Goal: Task Accomplishment & Management: Manage account settings

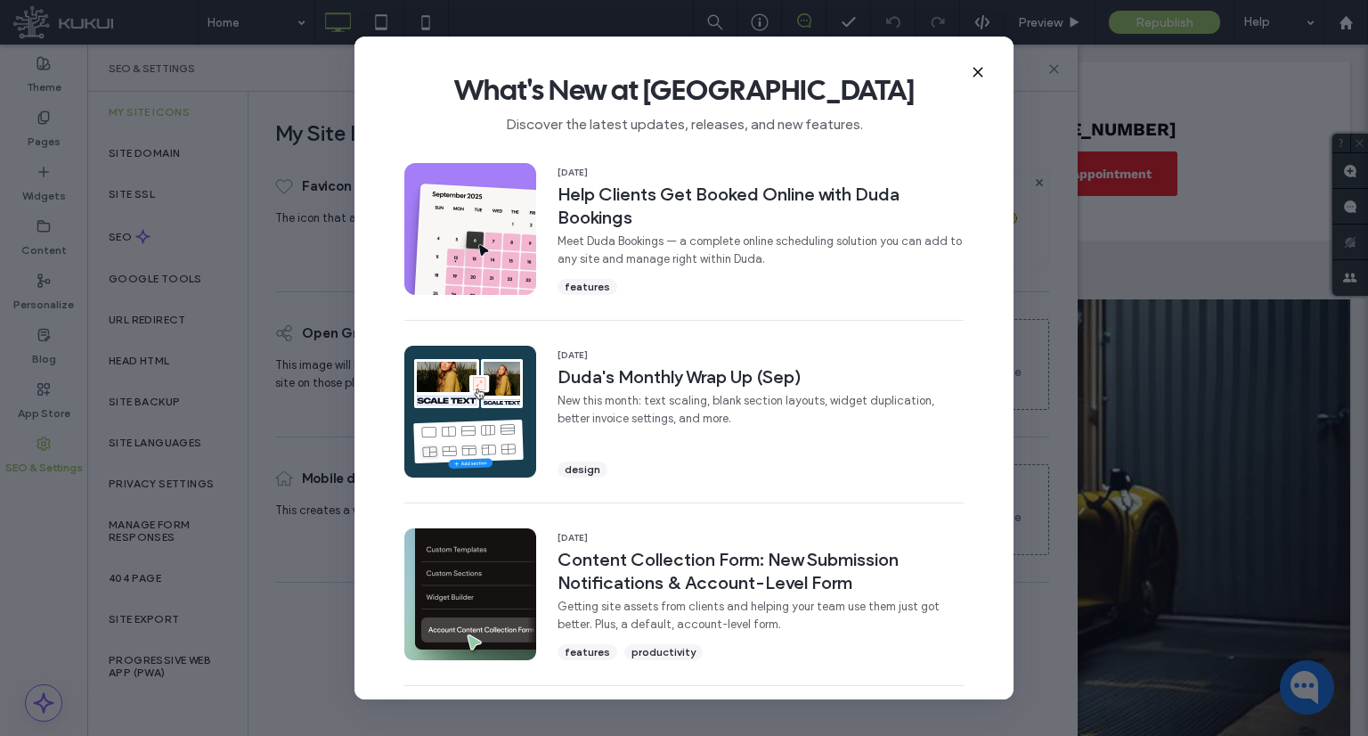
click at [980, 76] on icon at bounding box center [978, 72] width 14 height 14
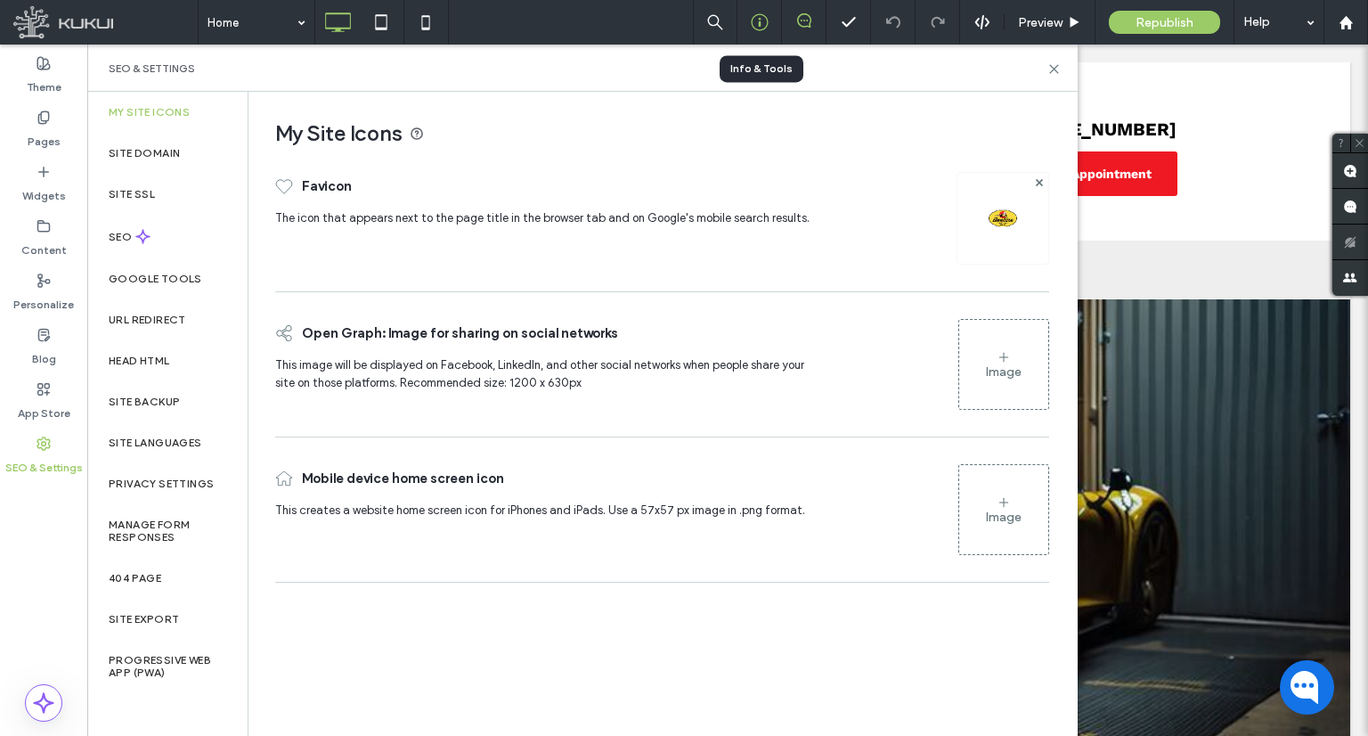
click at [759, 15] on icon at bounding box center [760, 22] width 18 height 18
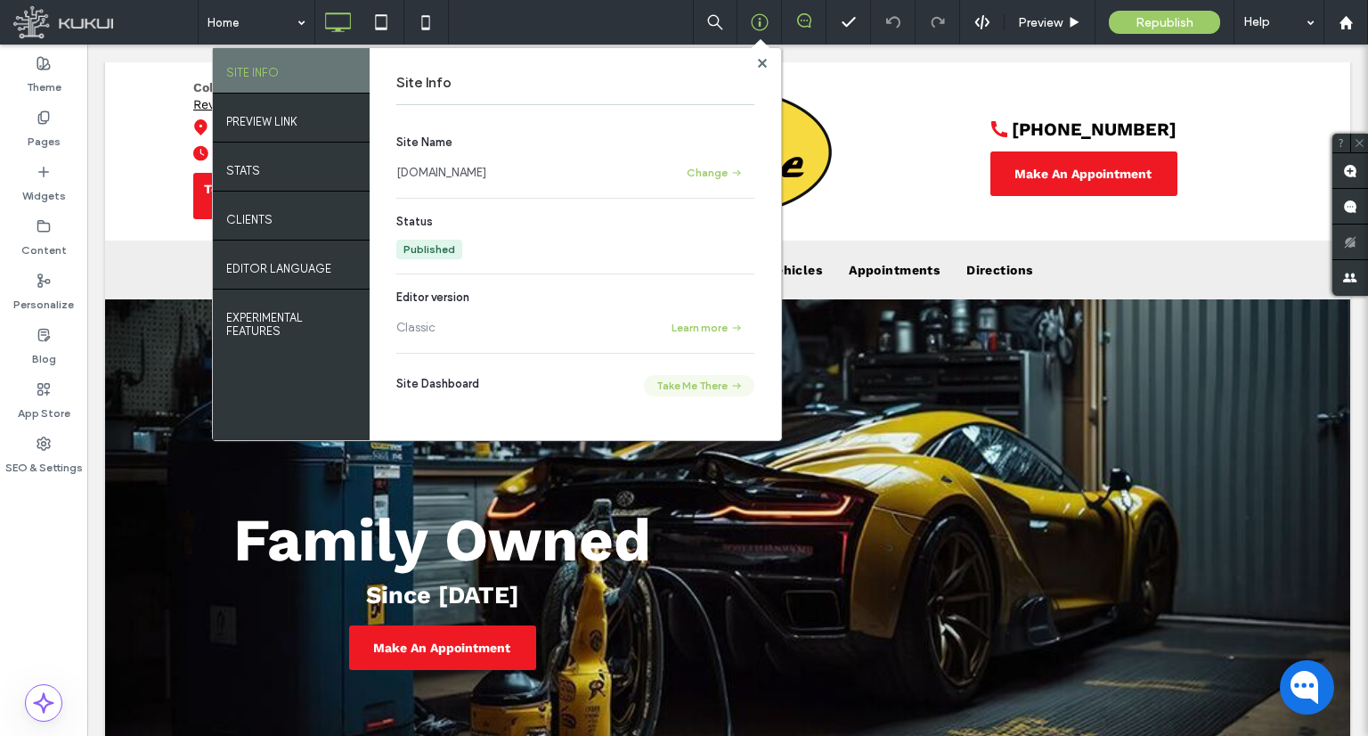
click at [704, 394] on button "Take Me There" at bounding box center [699, 385] width 110 height 21
drag, startPoint x: 671, startPoint y: 20, endPoint x: 762, endPoint y: 65, distance: 102.0
click at [762, 65] on use at bounding box center [761, 62] width 9 height 9
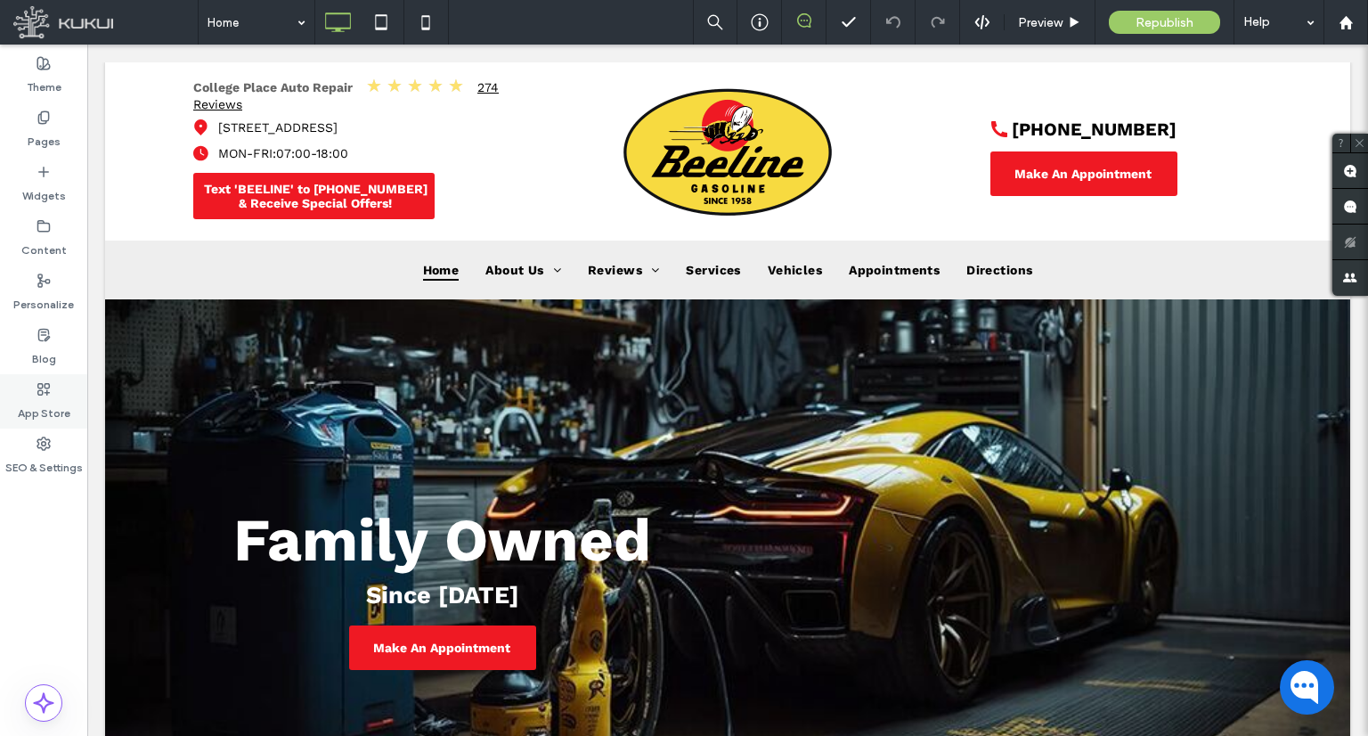
drag, startPoint x: 6, startPoint y: 444, endPoint x: 32, endPoint y: 425, distance: 32.4
click at [7, 444] on div "SEO & Settings" at bounding box center [43, 455] width 87 height 54
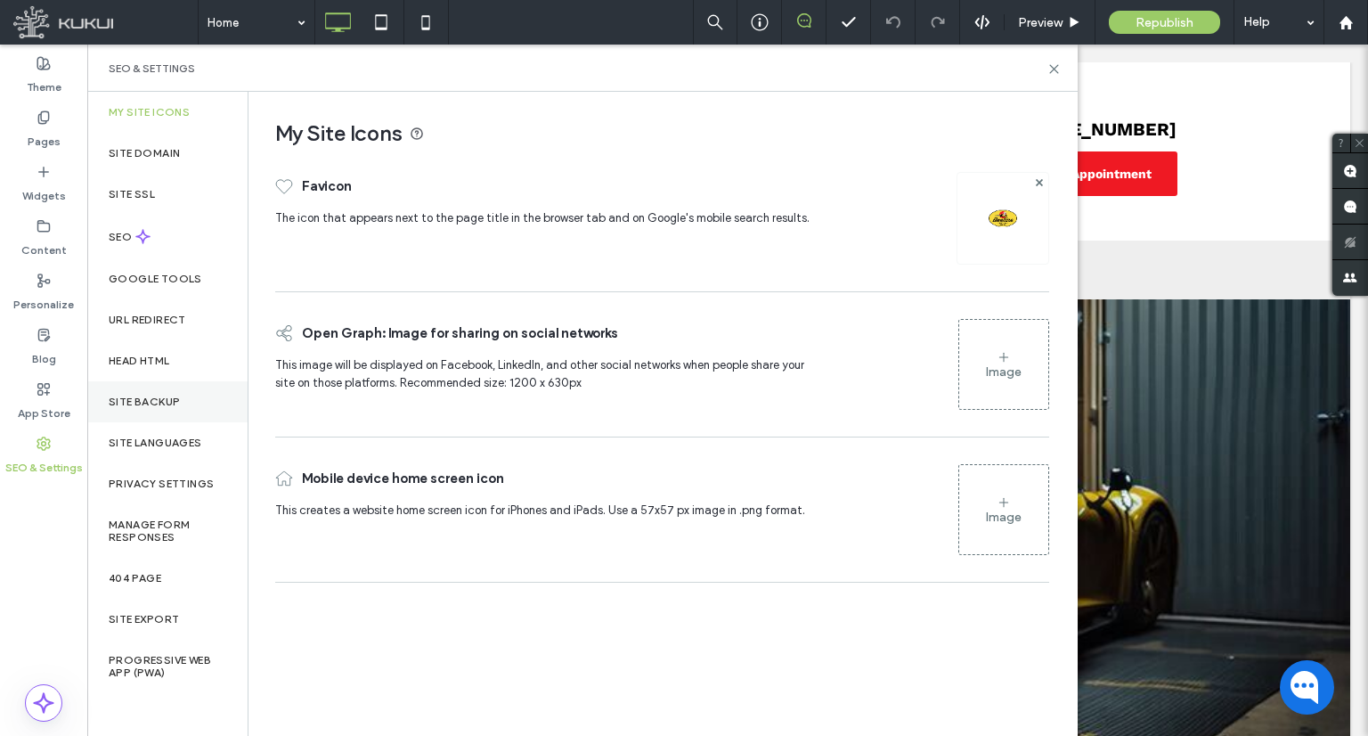
drag, startPoint x: 167, startPoint y: 394, endPoint x: 177, endPoint y: 387, distance: 12.1
click at [167, 395] on label "Site Backup" at bounding box center [144, 401] width 71 height 12
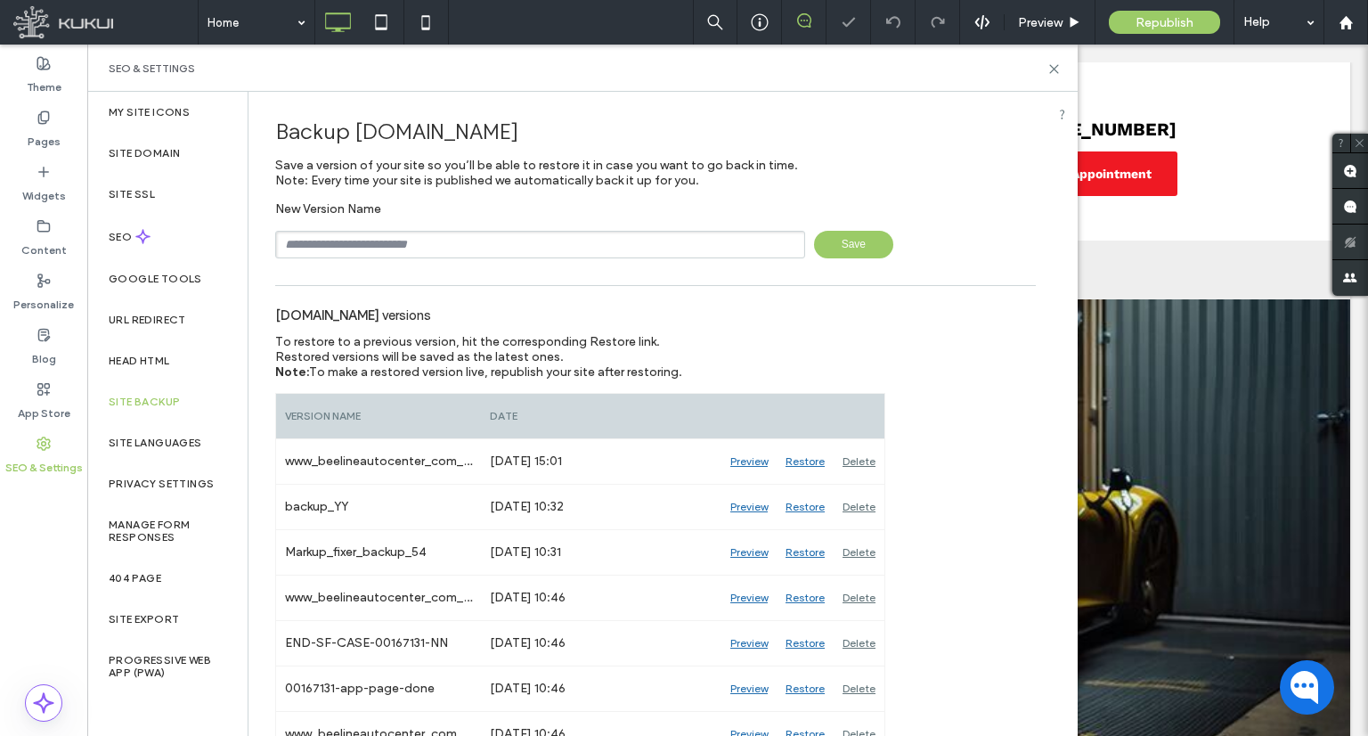
click at [329, 255] on input "text" at bounding box center [540, 245] width 530 height 28
type input "**********"
click at [830, 243] on span "Save" at bounding box center [853, 245] width 79 height 28
click at [744, 25] on div at bounding box center [759, 22] width 44 height 18
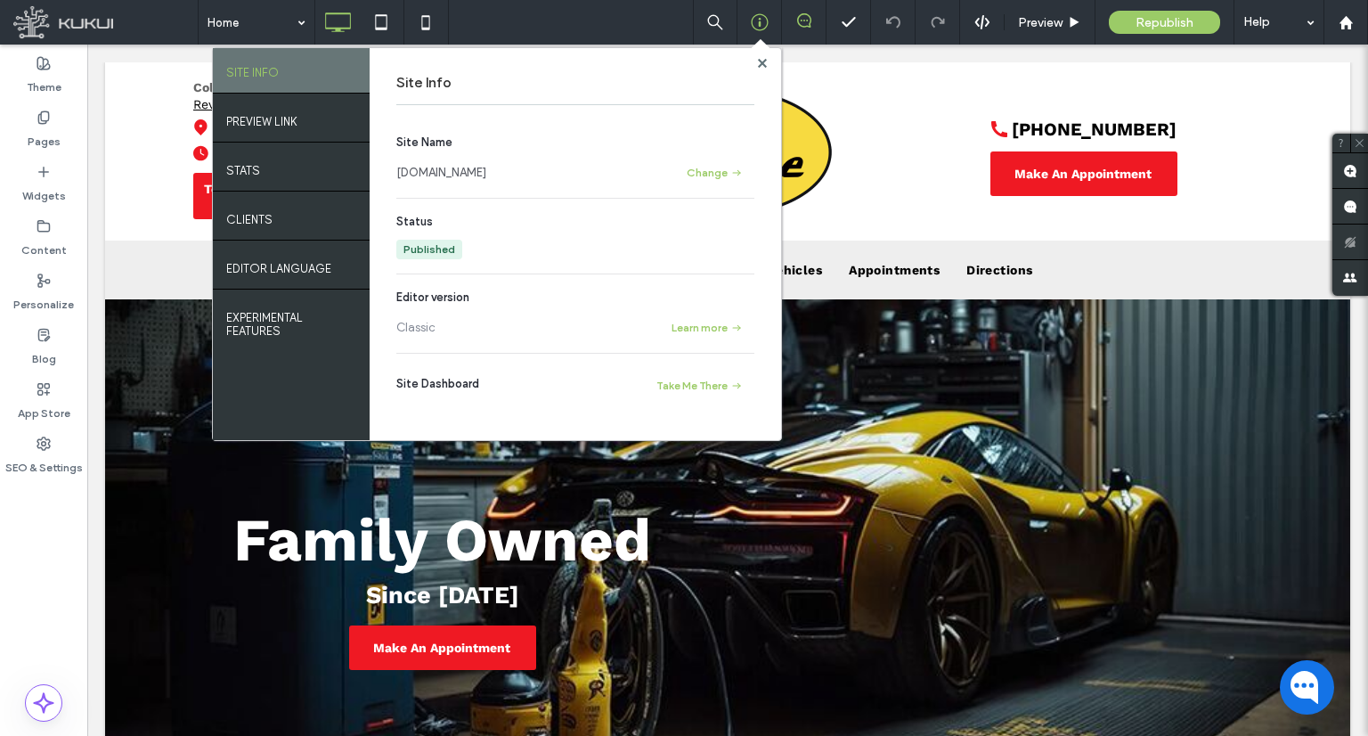
click at [486, 171] on link "[DOMAIN_NAME]" at bounding box center [441, 173] width 90 height 18
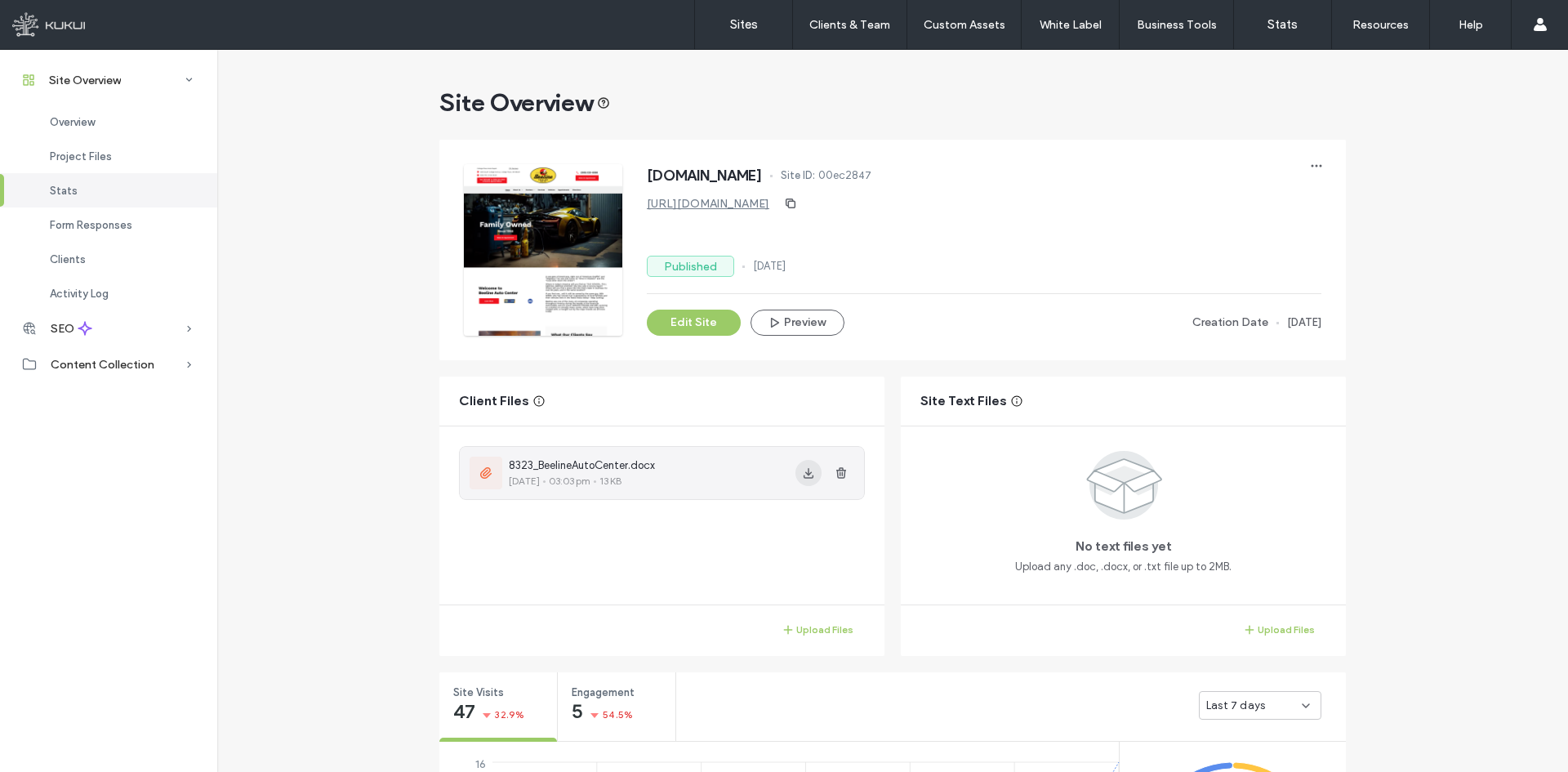
click at [803, 470] on icon "button" at bounding box center [808, 472] width 13 height 13
